Goal: Complete application form

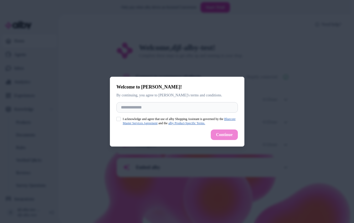
click at [165, 96] on p "By continuing, you agree to alby's terms and conditions." at bounding box center [176, 95] width 121 height 5
drag, startPoint x: 117, startPoint y: 95, endPoint x: 198, endPoint y: 97, distance: 81.2
click at [198, 97] on p "By continuing, you agree to alby's terms and conditions." at bounding box center [176, 95] width 121 height 5
copy p "By continuing, you agree to alby's terms and conditions"
click at [150, 96] on p "By continuing, you agree to alby's terms and conditions." at bounding box center [176, 95] width 121 height 5
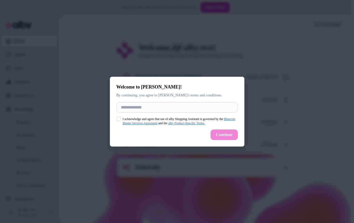
click at [143, 96] on p "By continuing, you agree to alby's terms and conditions." at bounding box center [176, 95] width 121 height 5
drag, startPoint x: 139, startPoint y: 96, endPoint x: 153, endPoint y: 96, distance: 13.7
click at [153, 96] on p "By continuing, you agree to alby's terms and conditions." at bounding box center [176, 95] width 121 height 5
copy p "you agree"
click at [139, 106] on input "Full Name" at bounding box center [176, 107] width 121 height 11
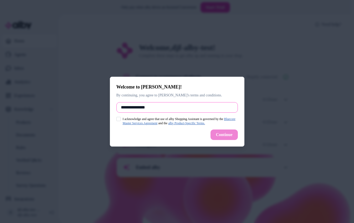
type input "**********"
type button "on"
click at [116, 117] on button "on" at bounding box center [118, 119] width 4 height 4
click button "Continue" at bounding box center [223, 135] width 27 height 11
